Goal: Book appointment/travel/reservation

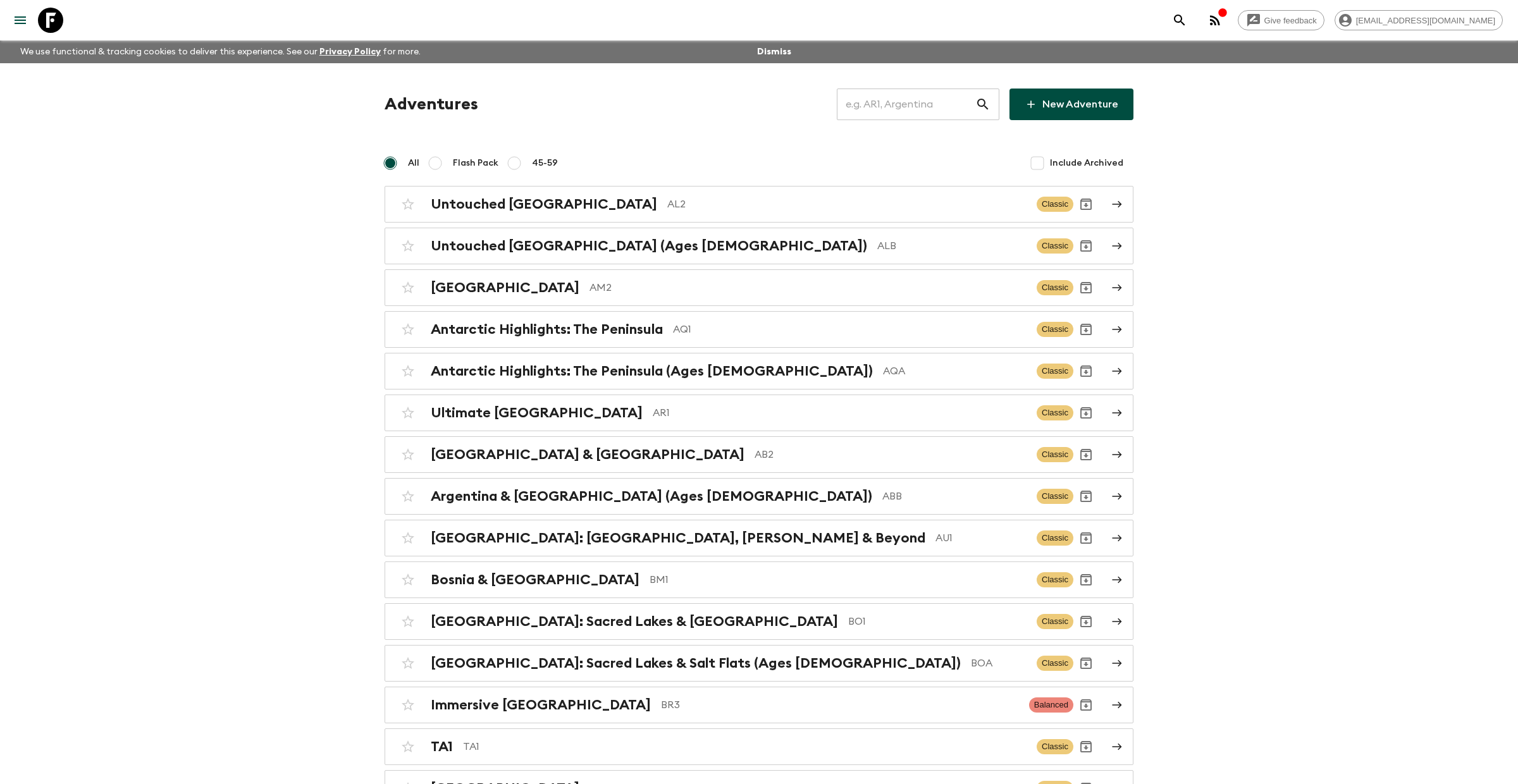
click at [882, 93] on input "text" at bounding box center [906, 104] width 138 height 35
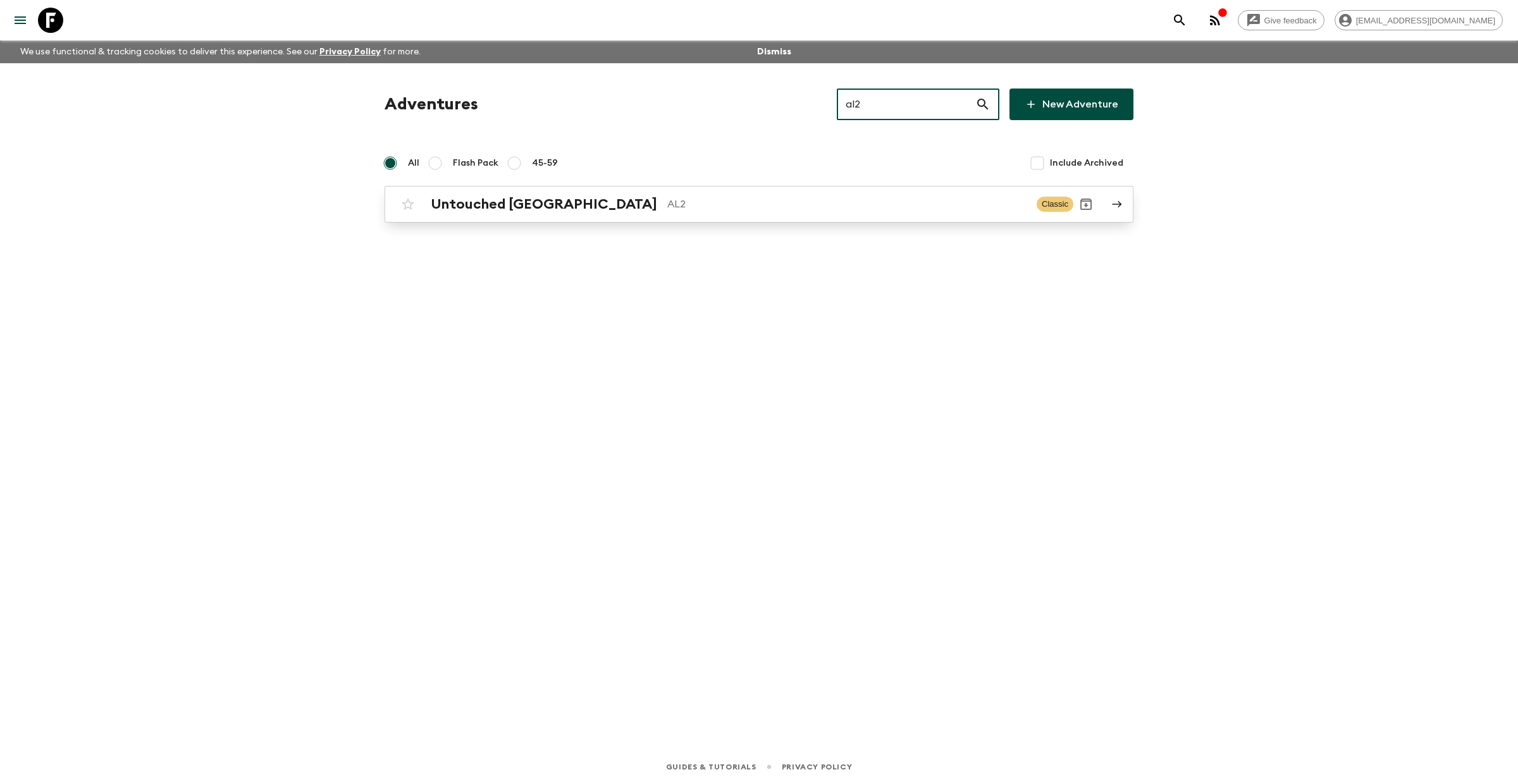
type input "al2"
click at [490, 213] on div "Untouched Albania AL2 Classic" at bounding box center [734, 204] width 678 height 25
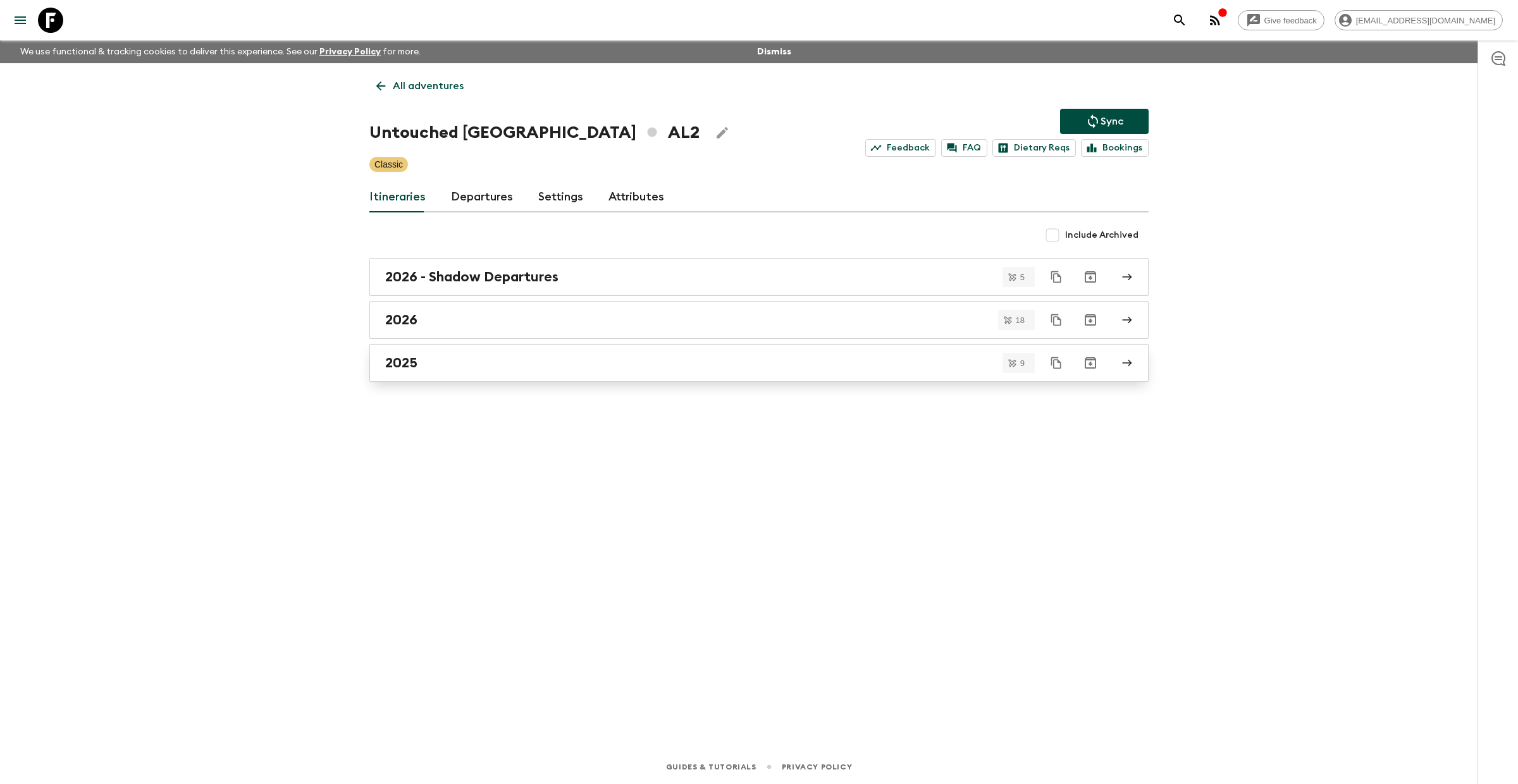
click at [431, 368] on div "2025" at bounding box center [747, 363] width 724 height 17
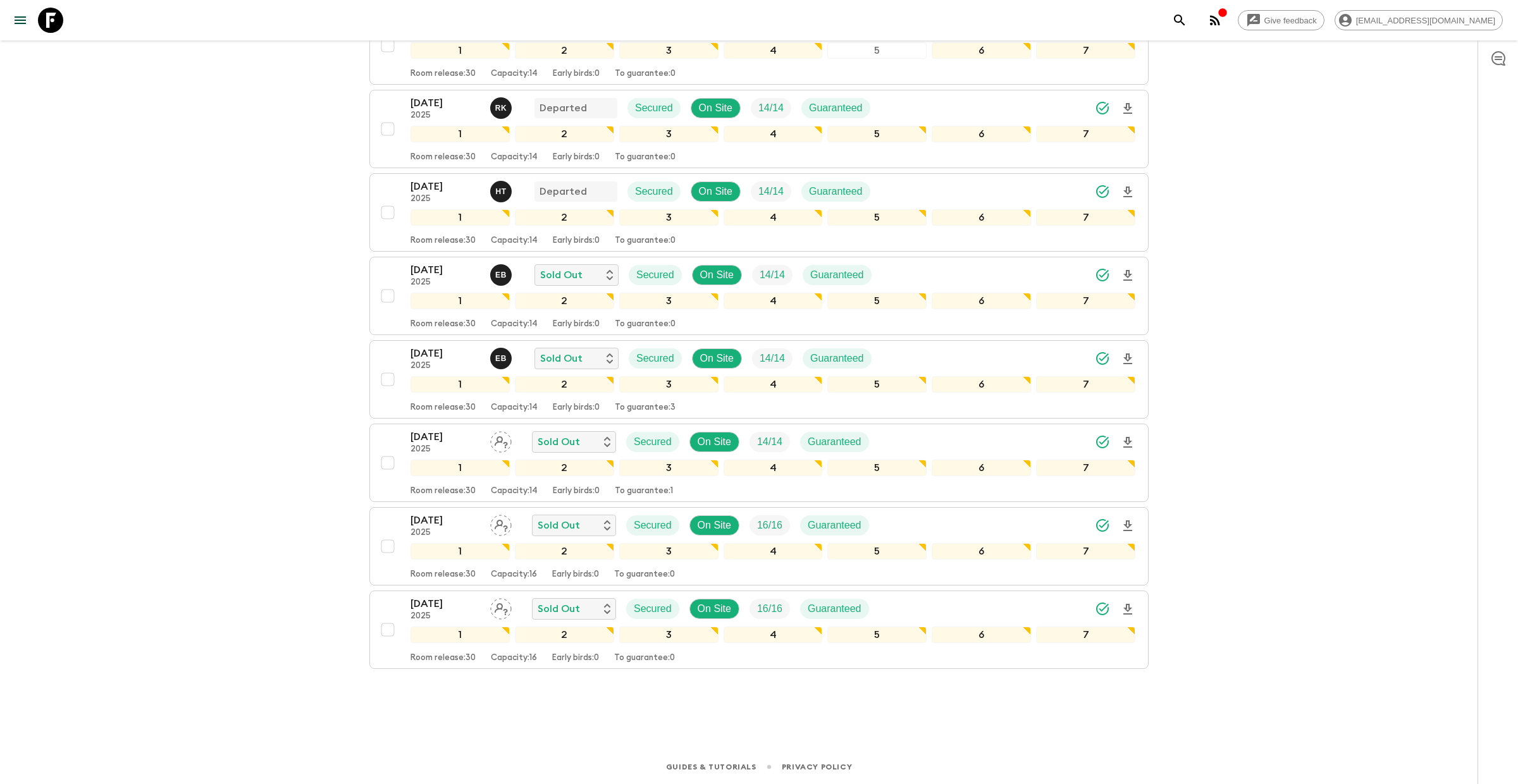
scroll to position [337, 0]
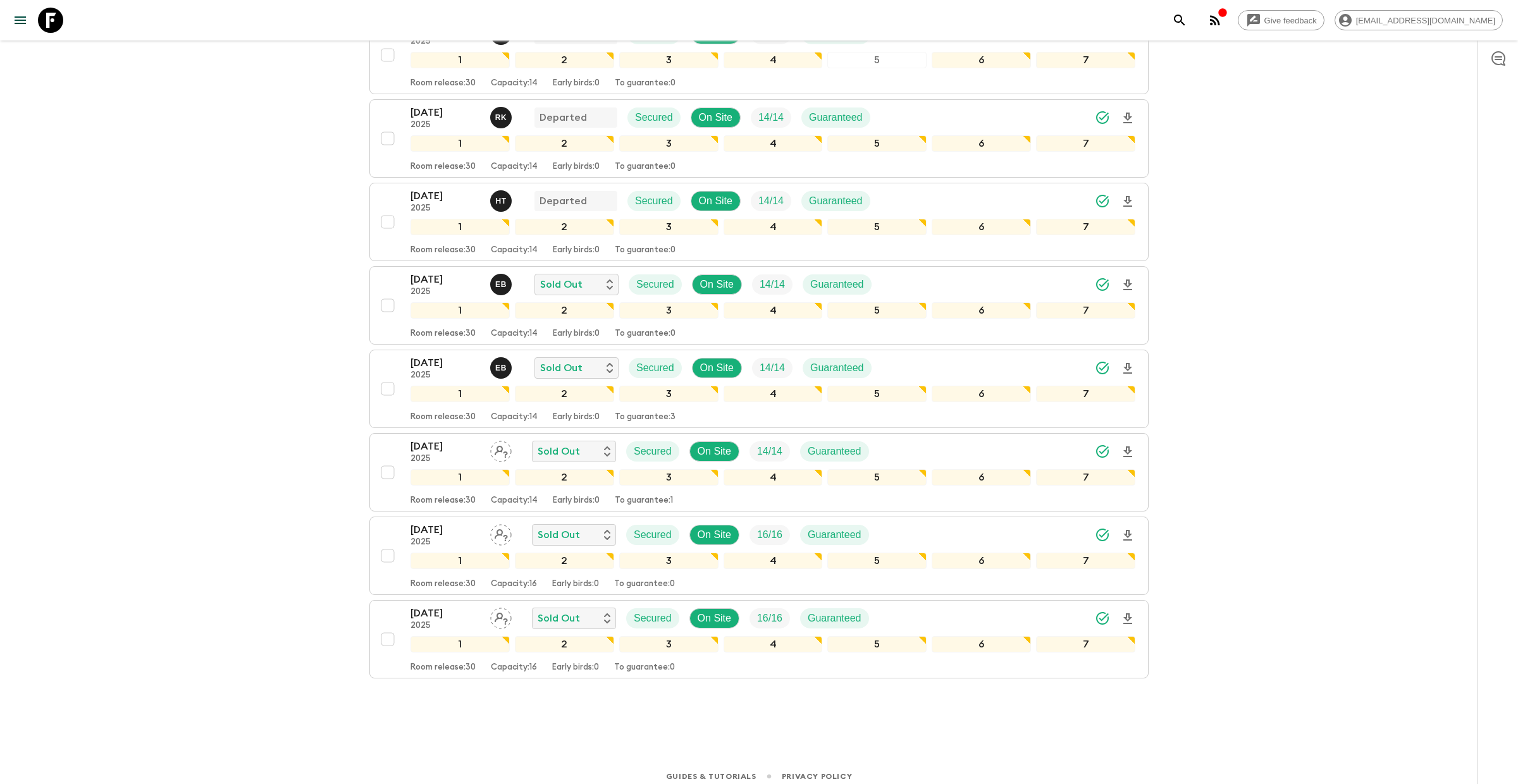
click at [63, 16] on link at bounding box center [50, 20] width 35 height 35
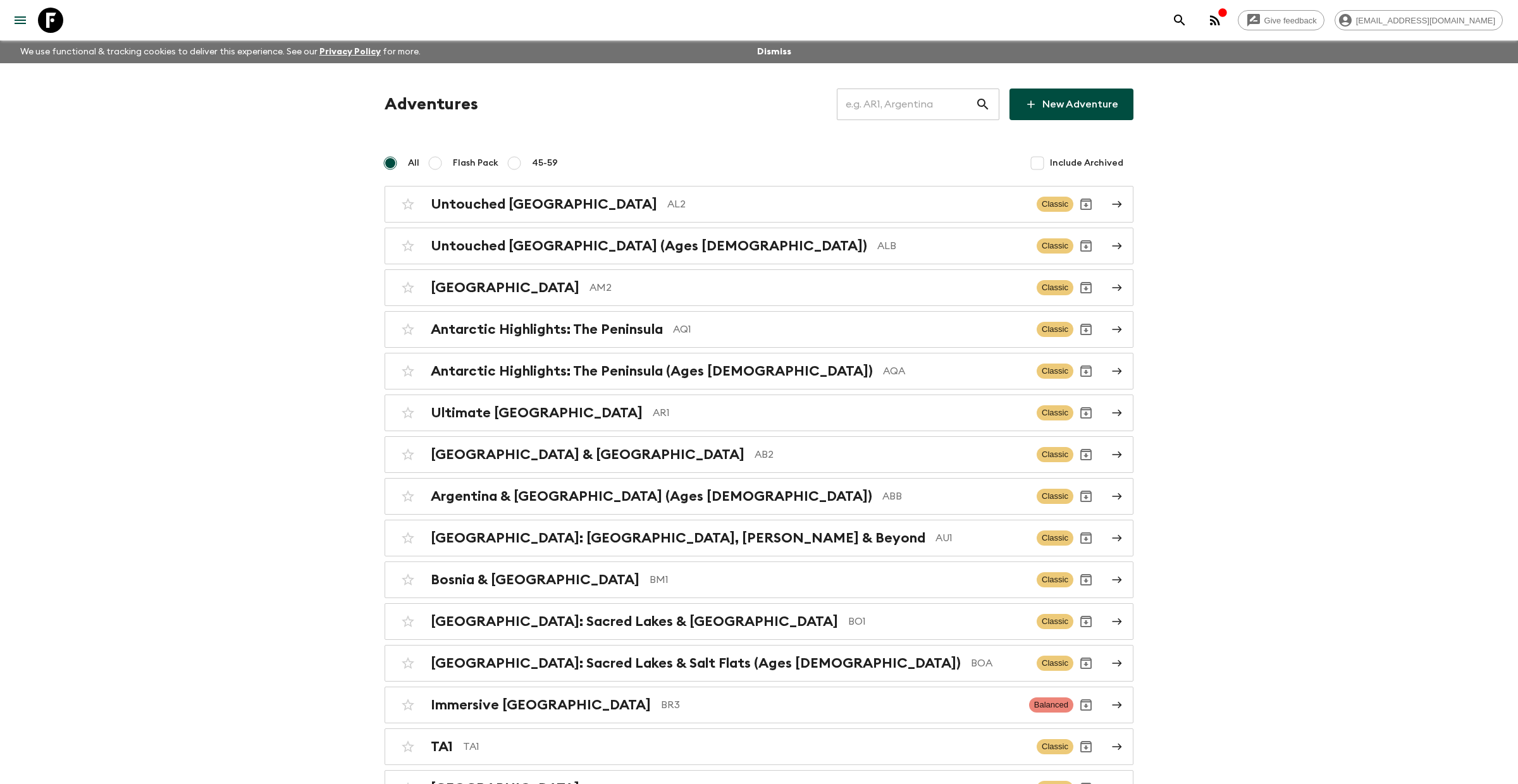
click at [911, 97] on input "text" at bounding box center [906, 104] width 138 height 35
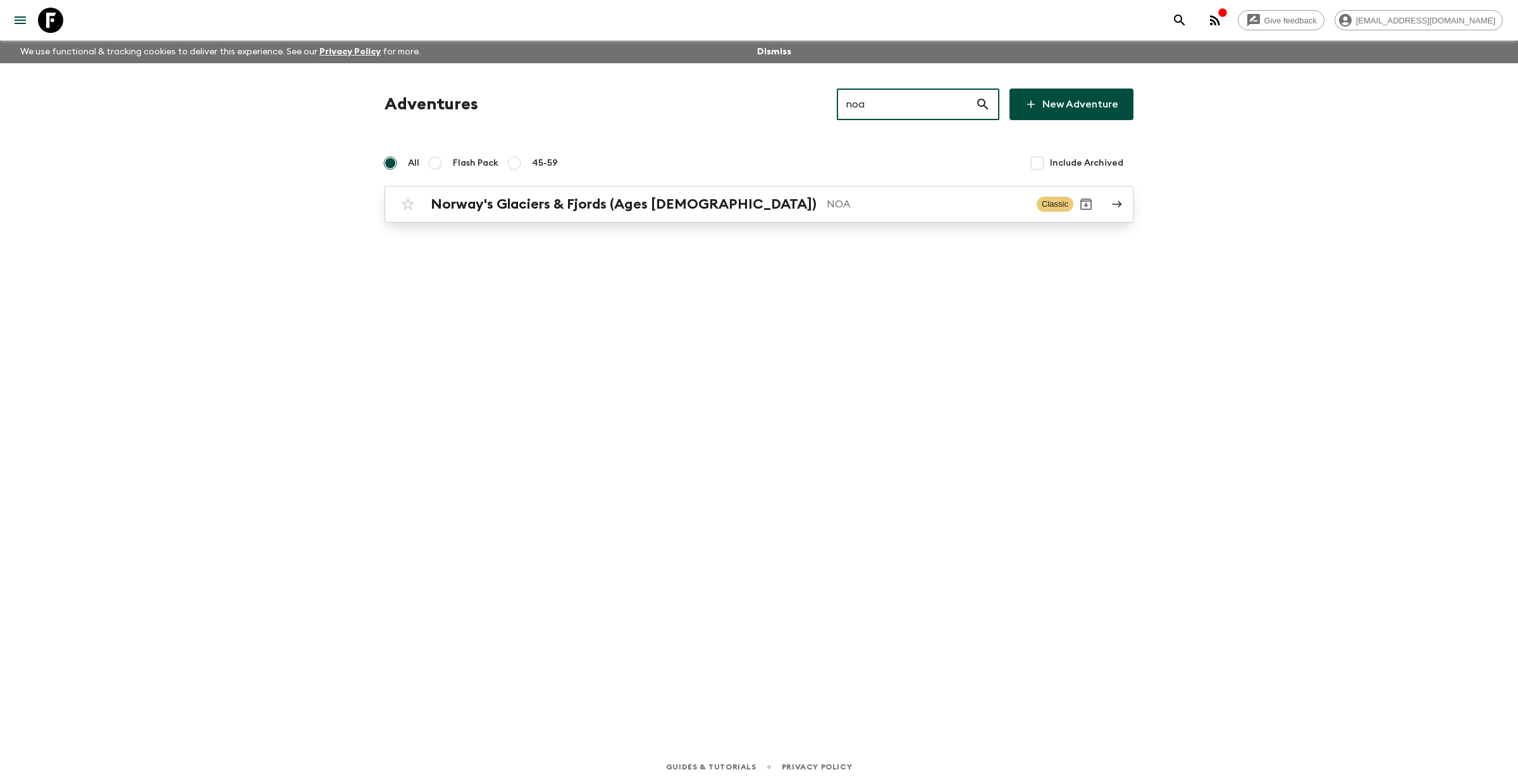
type input "noa"
click at [679, 220] on link "Norway's Glaciers & Fjords (Ages [DEMOGRAPHIC_DATA]) NOA Classic" at bounding box center [758, 204] width 749 height 36
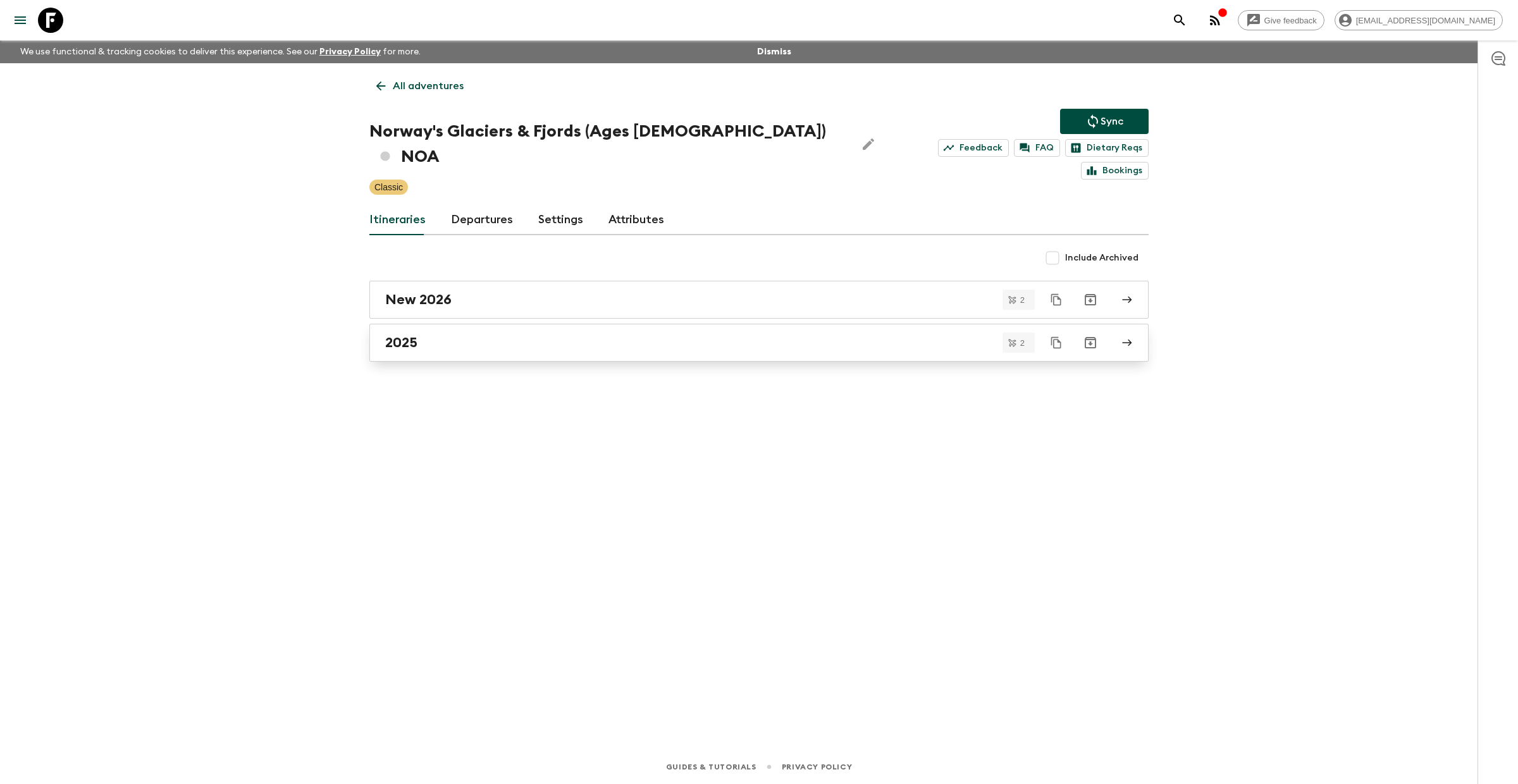
click at [500, 335] on div "2025" at bounding box center [747, 343] width 724 height 17
